Goal: Find specific page/section: Find specific page/section

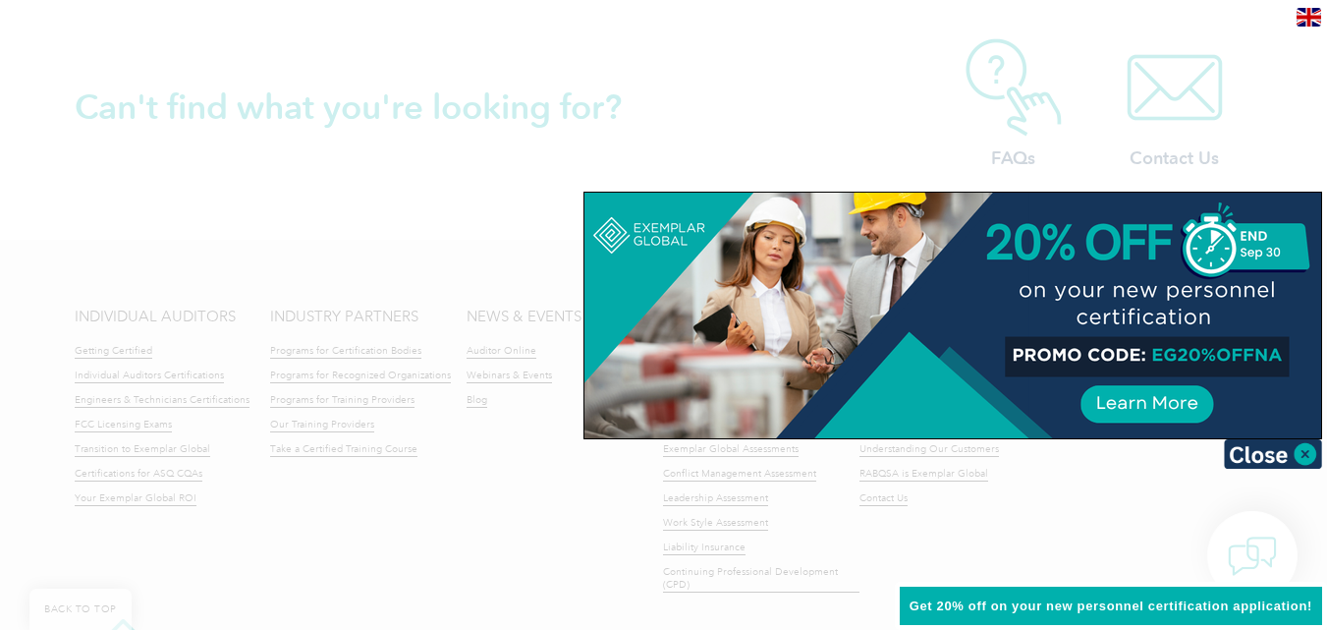
scroll to position [4566, 0]
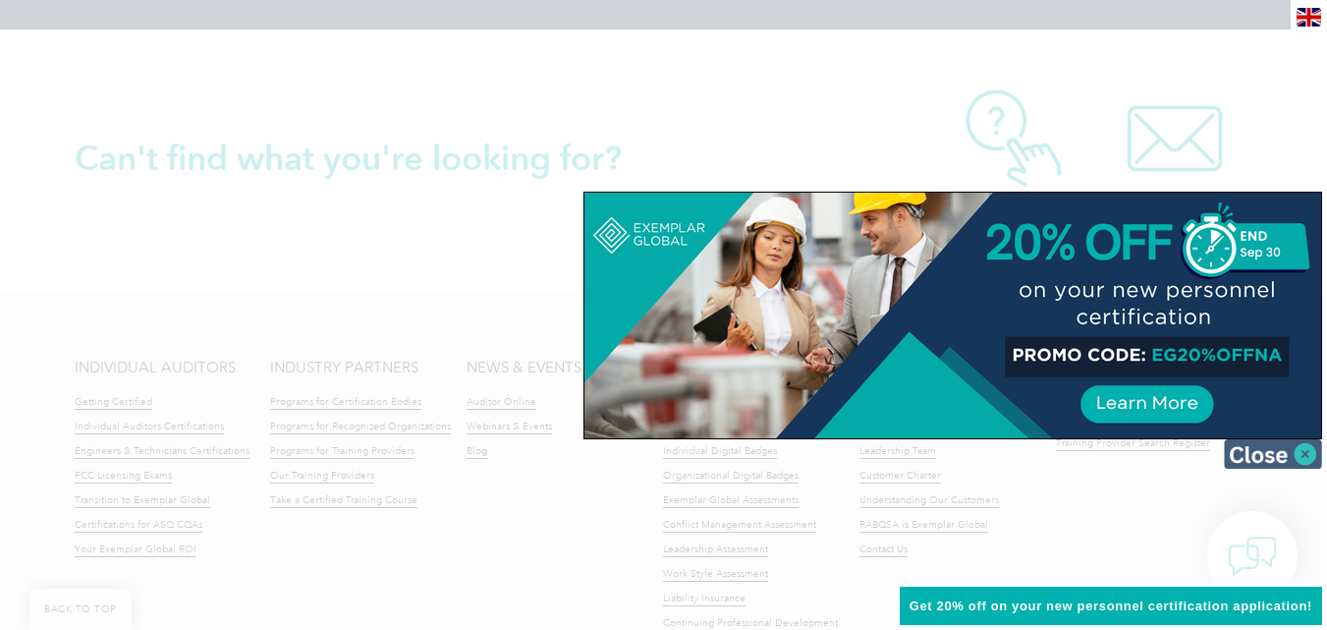
click at [1303, 456] on img at bounding box center [1273, 453] width 98 height 29
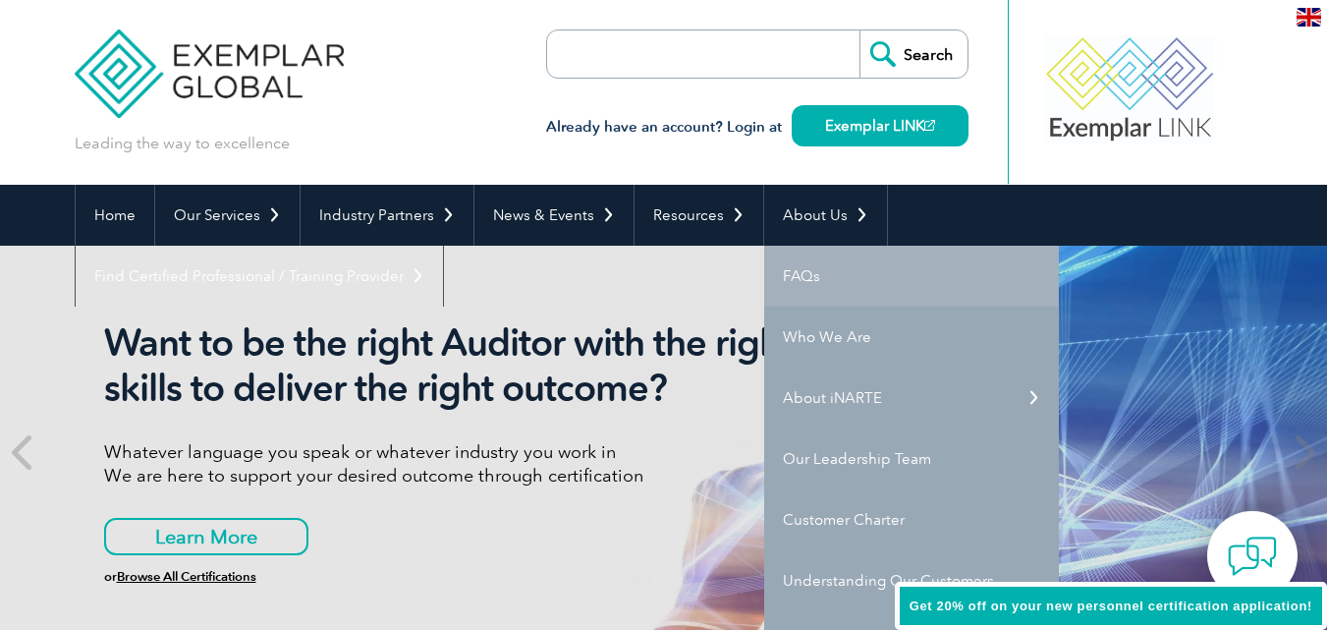
scroll to position [98, 0]
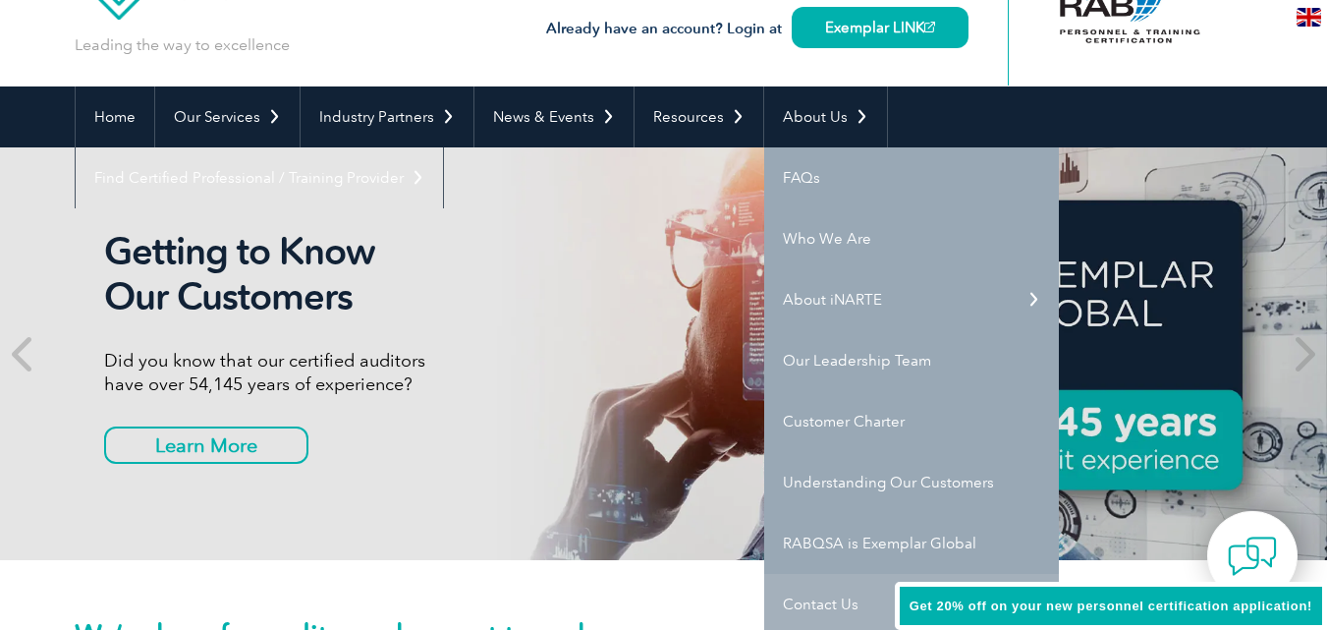
click at [814, 596] on link "Contact Us" at bounding box center [911, 604] width 295 height 61
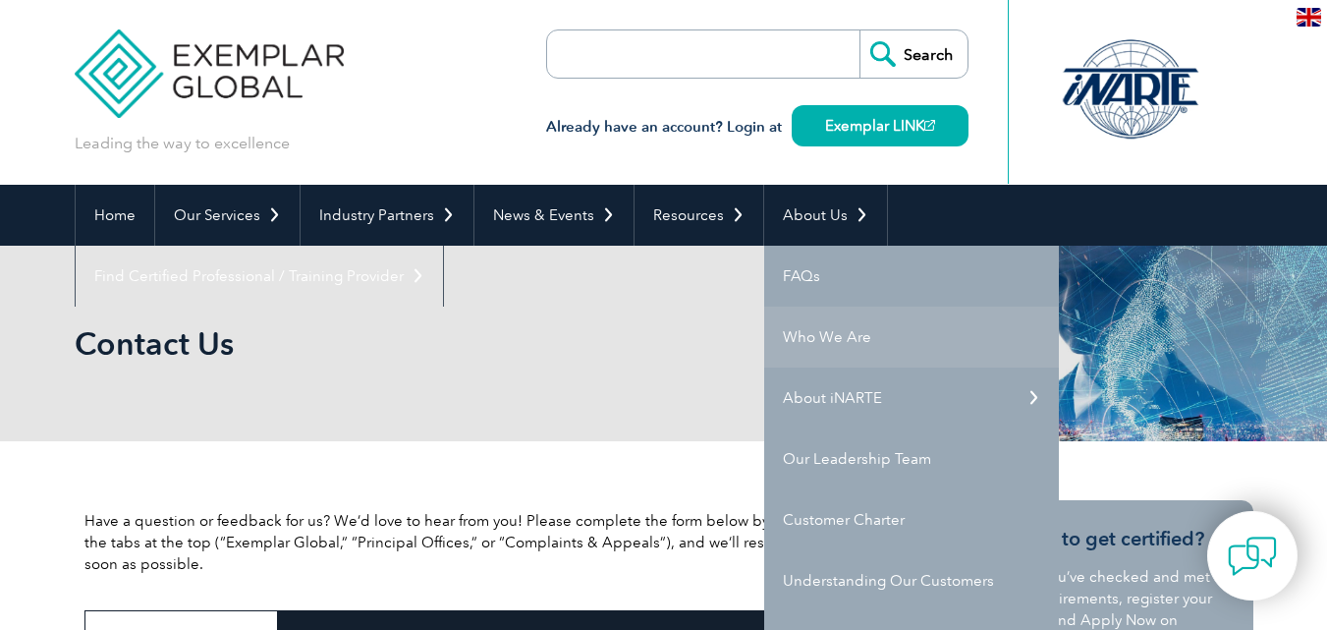
click at [849, 337] on link "Who We Are" at bounding box center [911, 337] width 295 height 61
